Goal: Task Accomplishment & Management: Manage account settings

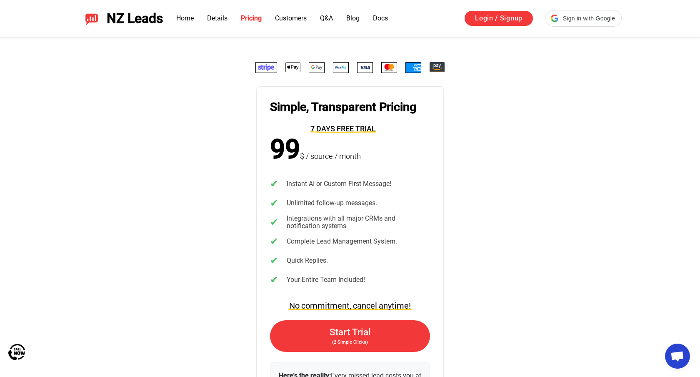
scroll to position [1629, 0]
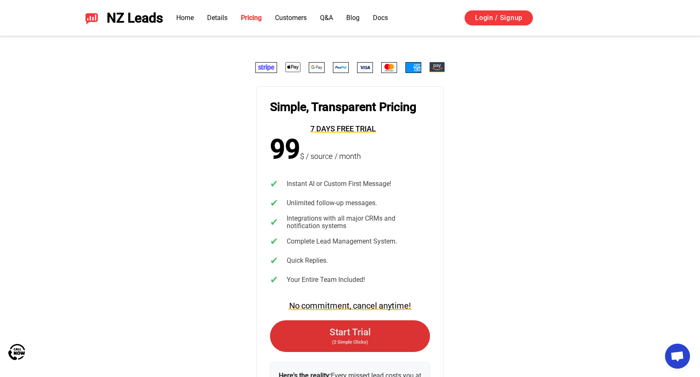
click at [360, 333] on span "Start Trial" at bounding box center [349, 331] width 41 height 11
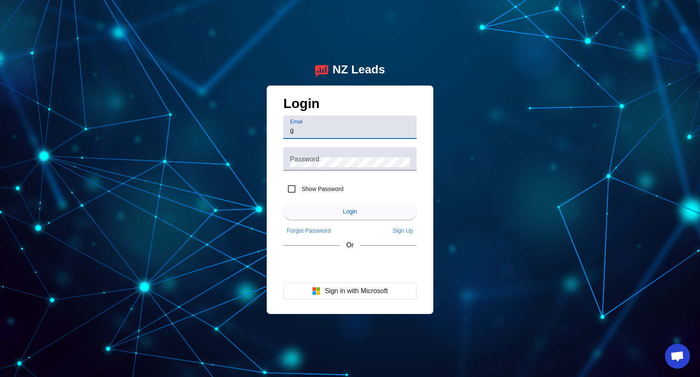
type input "g"
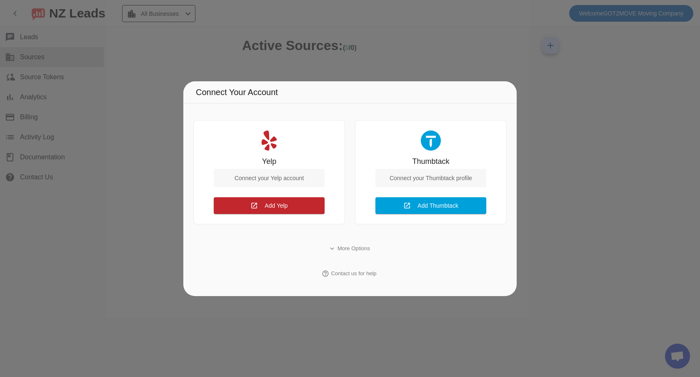
click at [277, 176] on div "Connect your Yelp account" at bounding box center [269, 178] width 111 height 18
click at [284, 208] on span "Add Yelp" at bounding box center [276, 205] width 23 height 7
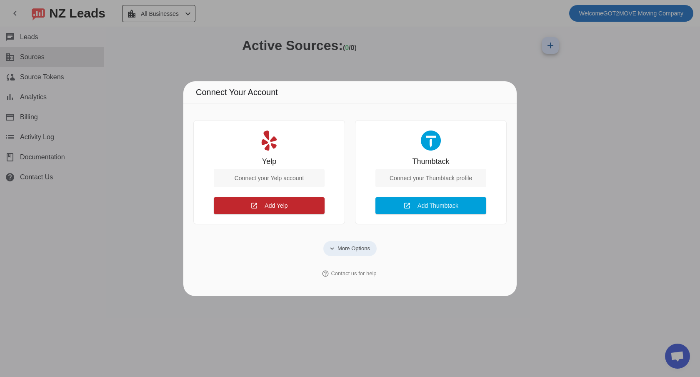
click at [362, 241] on span at bounding box center [349, 248] width 53 height 15
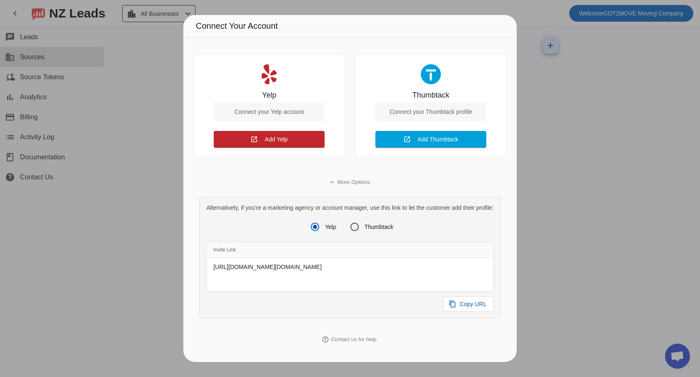
scroll to position [2, 0]
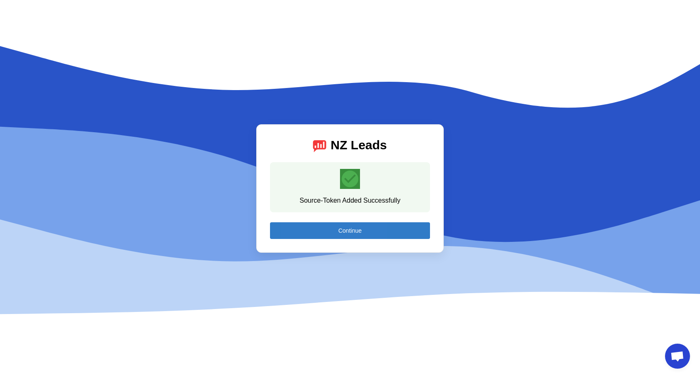
click at [302, 229] on span at bounding box center [350, 230] width 160 height 20
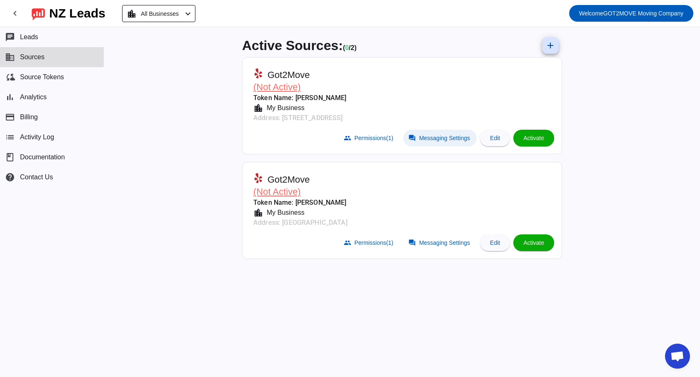
click at [438, 139] on span "Messaging Settings" at bounding box center [444, 138] width 51 height 7
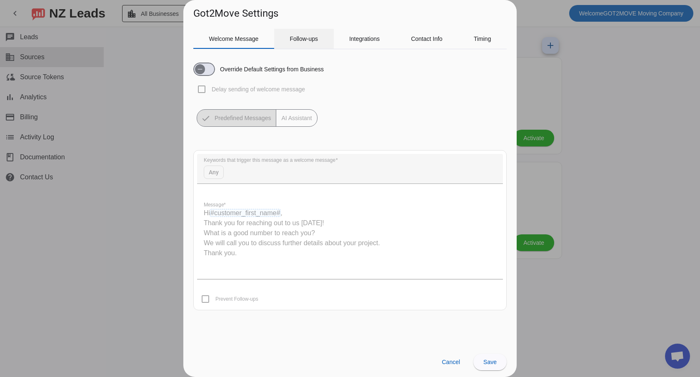
click at [315, 40] on span "Follow-ups" at bounding box center [303, 39] width 28 height 6
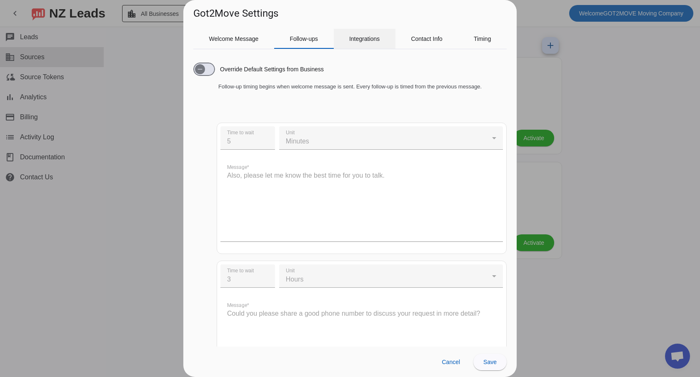
click at [349, 46] on span "Integrations" at bounding box center [364, 39] width 30 height 20
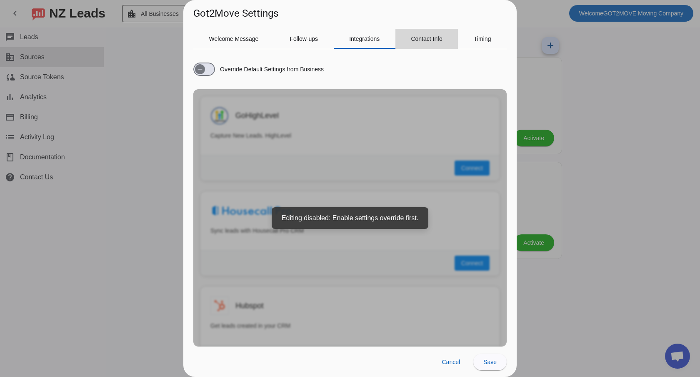
click at [406, 46] on div "Contact Info" at bounding box center [426, 39] width 63 height 20
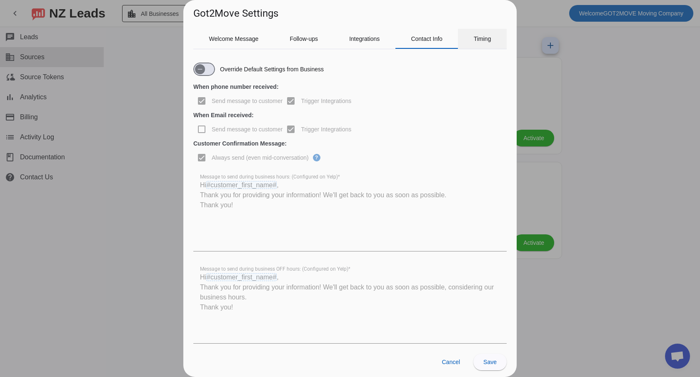
click at [465, 36] on div "Timing" at bounding box center [482, 39] width 49 height 20
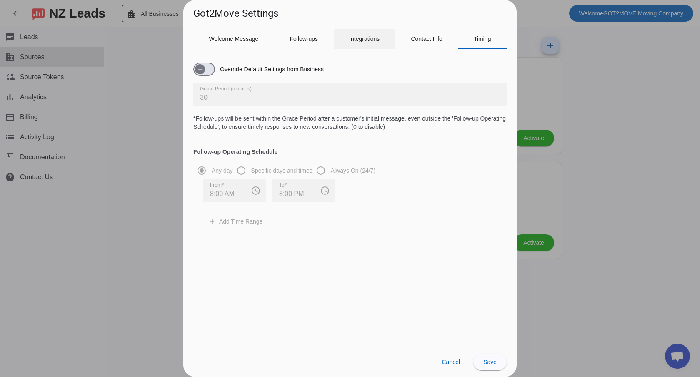
click at [362, 43] on span "Integrations" at bounding box center [364, 39] width 30 height 20
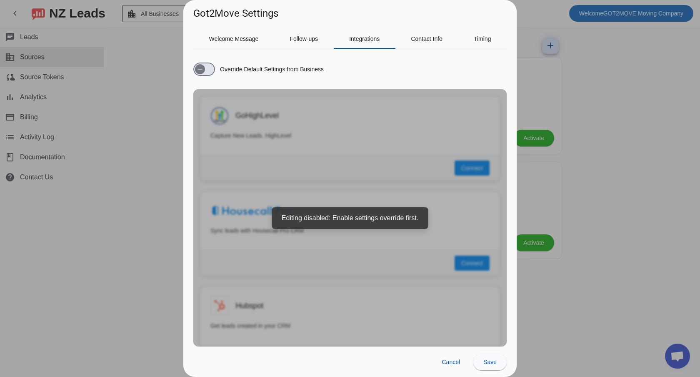
click at [369, 222] on div "Override Default Settings from Business GoHighLevel Capture New Leads. HighLeve…" at bounding box center [349, 201] width 313 height 290
click at [200, 64] on span "button" at bounding box center [200, 69] width 10 height 10
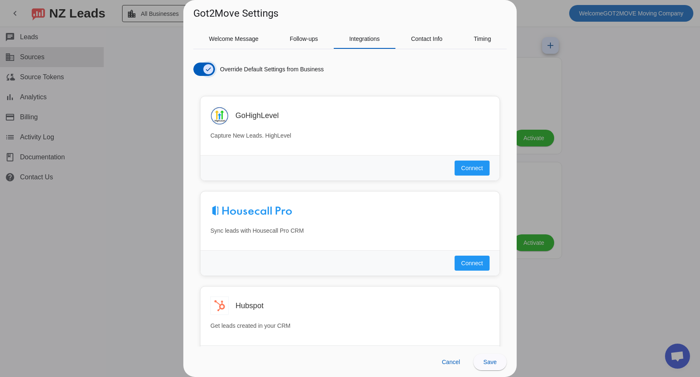
click at [200, 67] on span "button" at bounding box center [208, 69] width 17 height 17
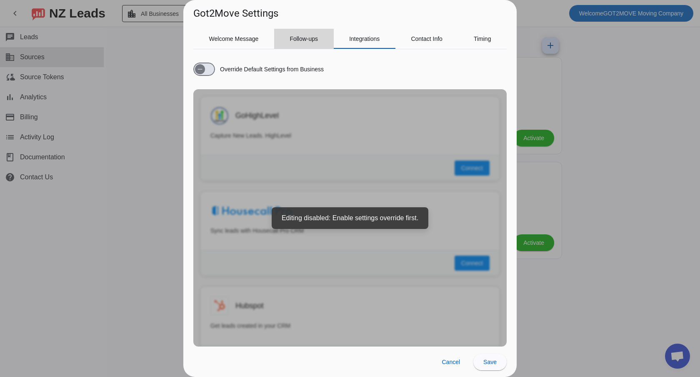
click at [305, 42] on span "Follow-ups" at bounding box center [303, 39] width 28 height 6
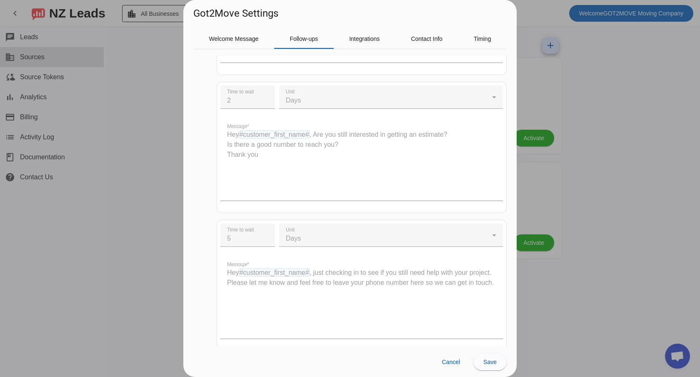
scroll to position [328, 0]
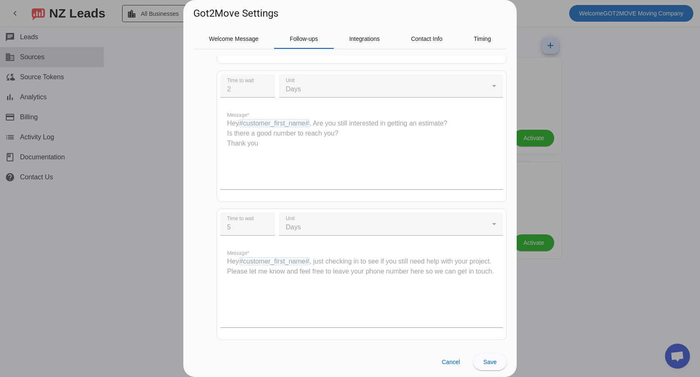
click at [426, 49] on div "Welcome Message Follow-ups Integrations Contact Info Timing" at bounding box center [349, 39] width 313 height 20
click at [240, 43] on span "Welcome Message" at bounding box center [234, 39] width 50 height 20
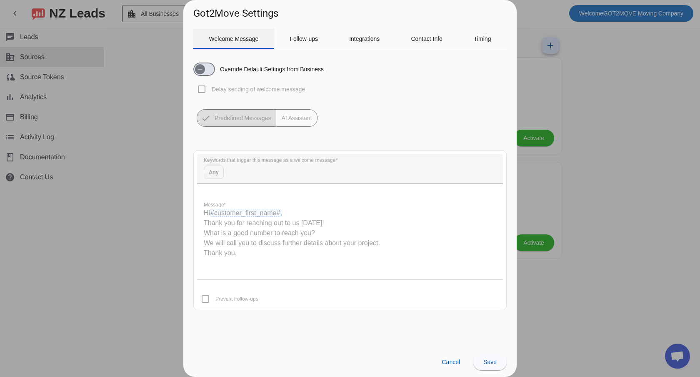
scroll to position [0, 0]
click at [312, 37] on span "Follow-ups" at bounding box center [303, 39] width 28 height 6
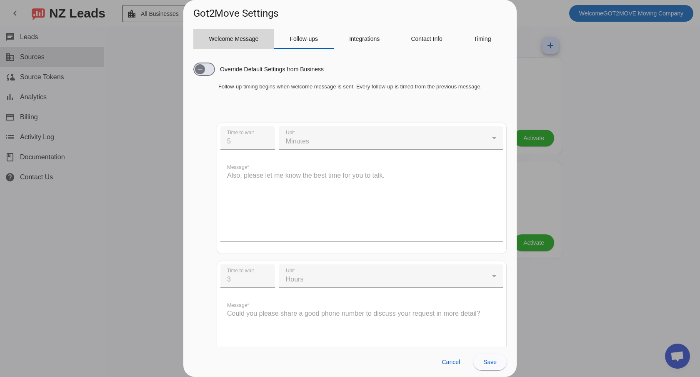
click at [252, 32] on span "Welcome Message" at bounding box center [234, 39] width 50 height 20
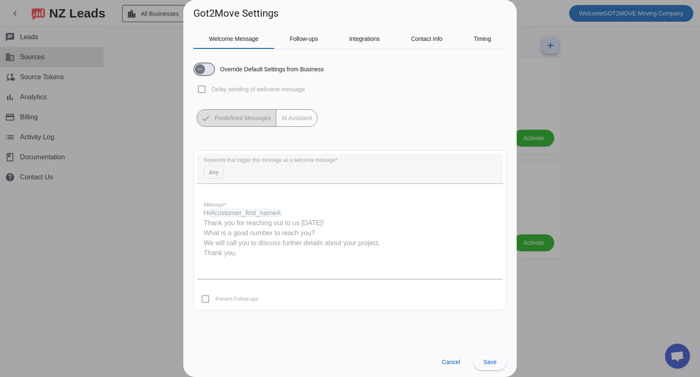
click at [222, 123] on mat-button-toggle-group "Predefined Messages AI Assistant" at bounding box center [257, 117] width 121 height 17
click at [207, 65] on span "button" at bounding box center [200, 69] width 17 height 17
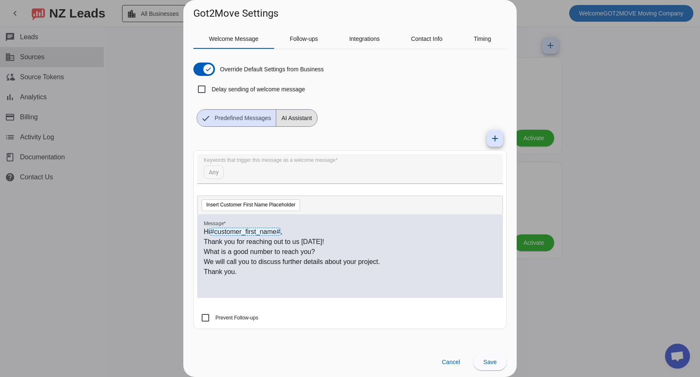
click at [295, 121] on span "AI Assistant" at bounding box center [296, 118] width 40 height 17
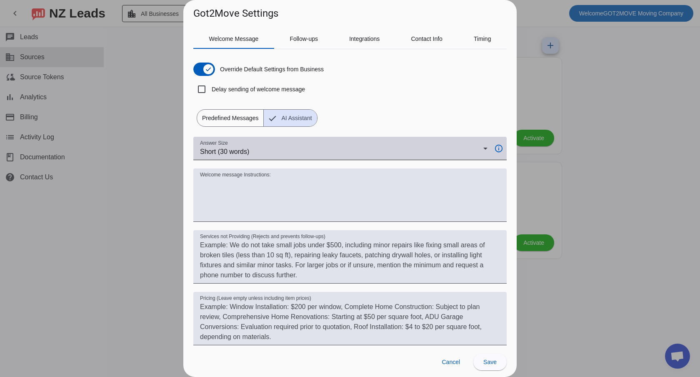
click at [265, 155] on div "Short (30 words)" at bounding box center [341, 152] width 283 height 10
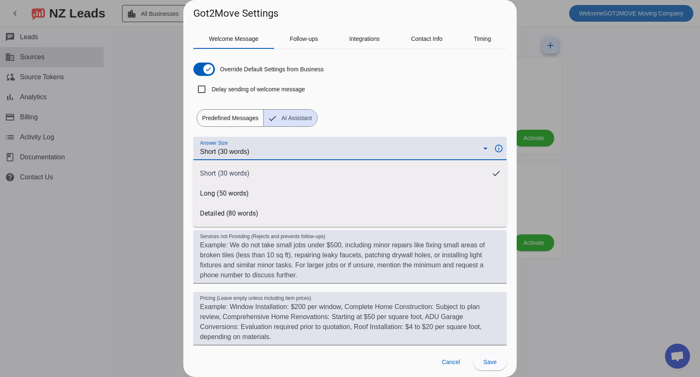
click at [362, 115] on div at bounding box center [350, 188] width 700 height 377
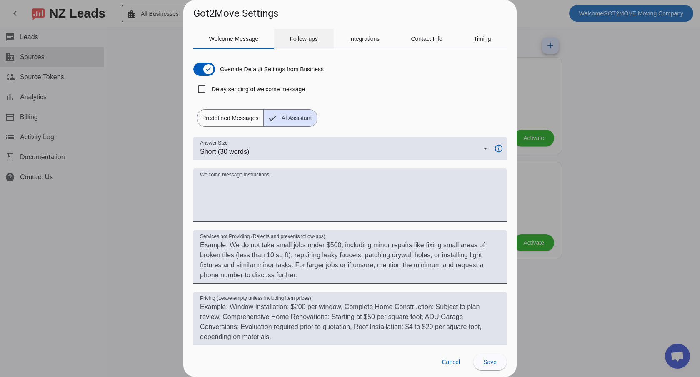
click at [306, 33] on span "Follow-ups" at bounding box center [303, 39] width 28 height 20
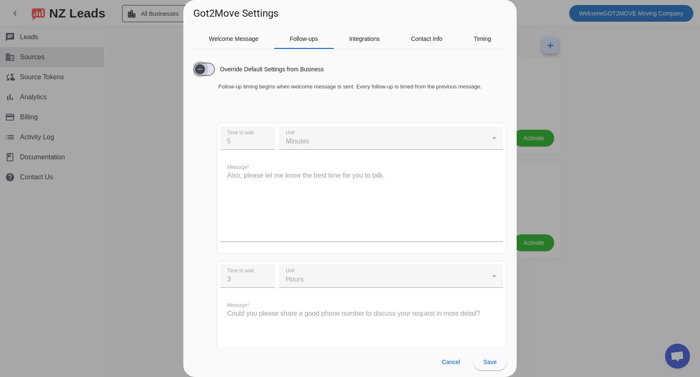
click at [211, 72] on span "button" at bounding box center [204, 68] width 22 height 13
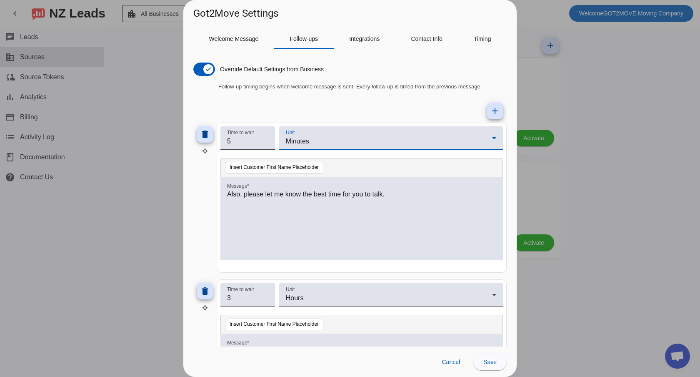
click at [359, 144] on div "Minutes" at bounding box center [389, 141] width 206 height 10
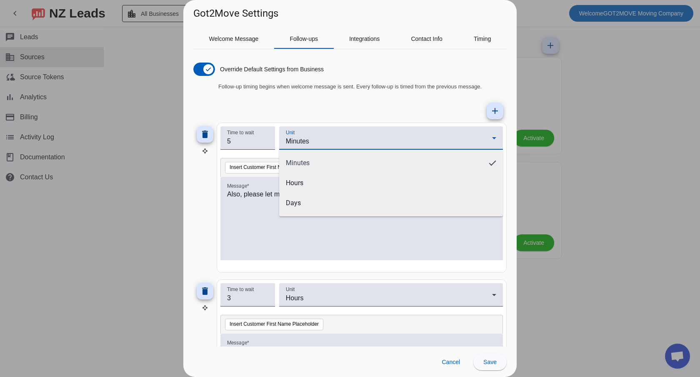
click at [348, 110] on div at bounding box center [350, 188] width 700 height 377
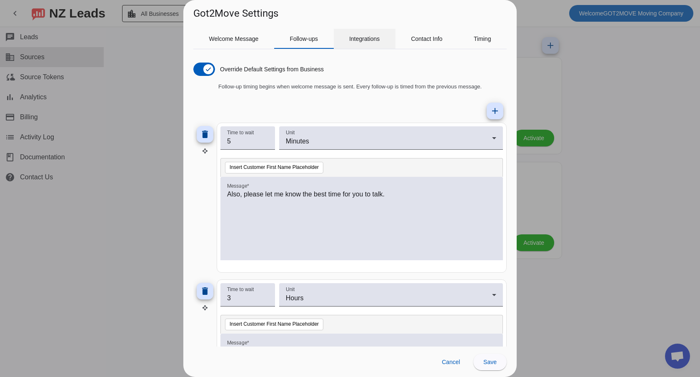
click at [361, 47] on span "Integrations" at bounding box center [364, 39] width 30 height 20
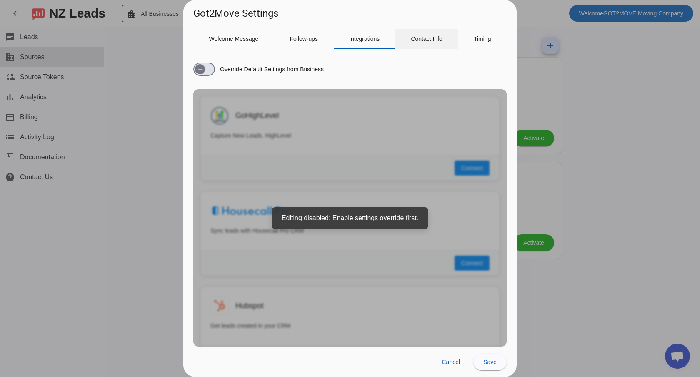
click at [429, 41] on span "Contact Info" at bounding box center [427, 39] width 32 height 6
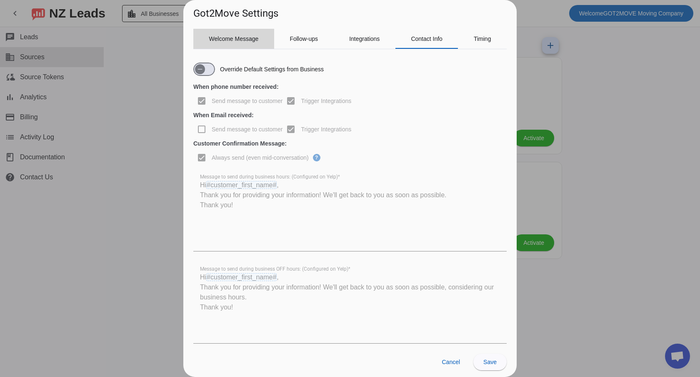
click at [267, 39] on div "Welcome Message" at bounding box center [233, 39] width 81 height 20
